Goal: Navigation & Orientation: Go to known website

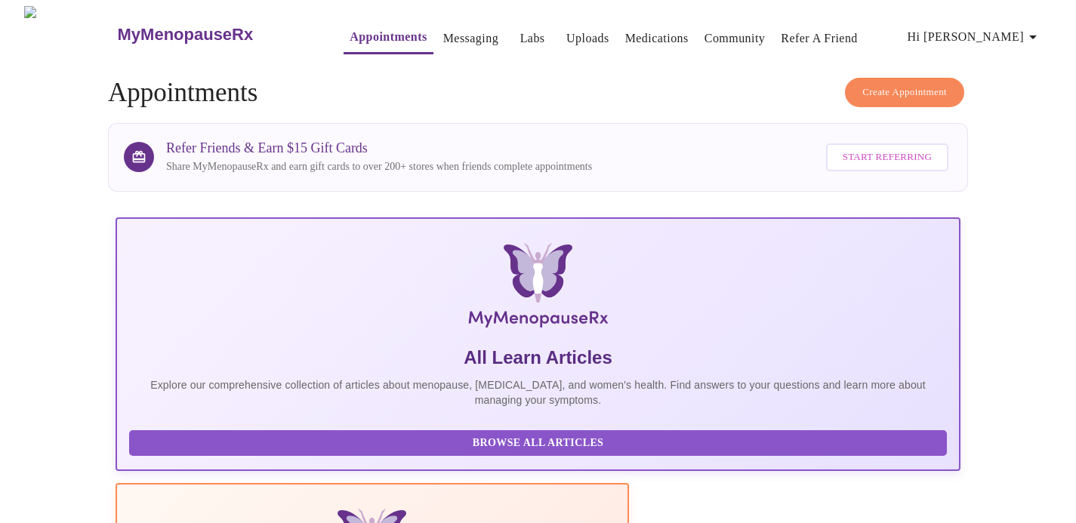
scroll to position [52, 0]
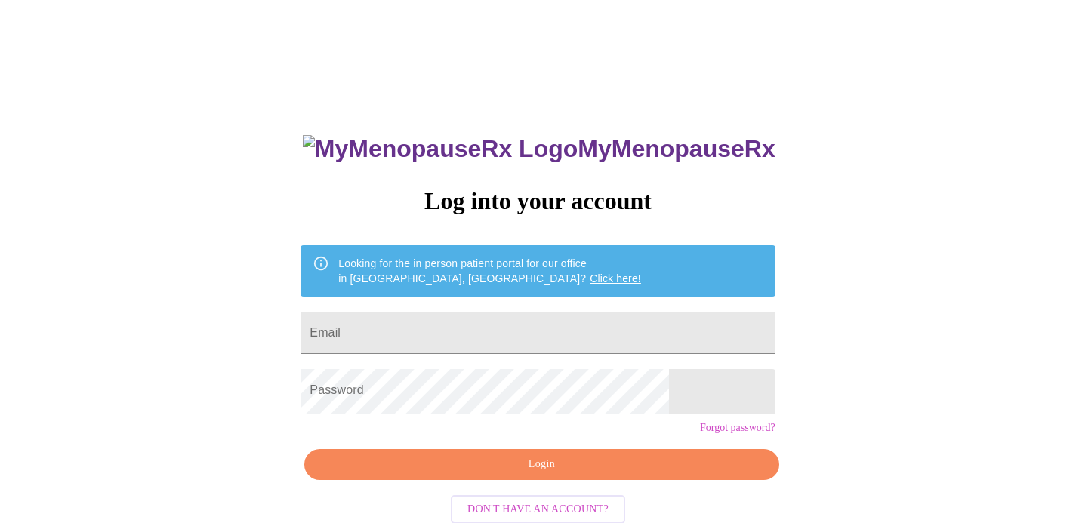
scroll to position [52, 0]
